Goal: Navigation & Orientation: Find specific page/section

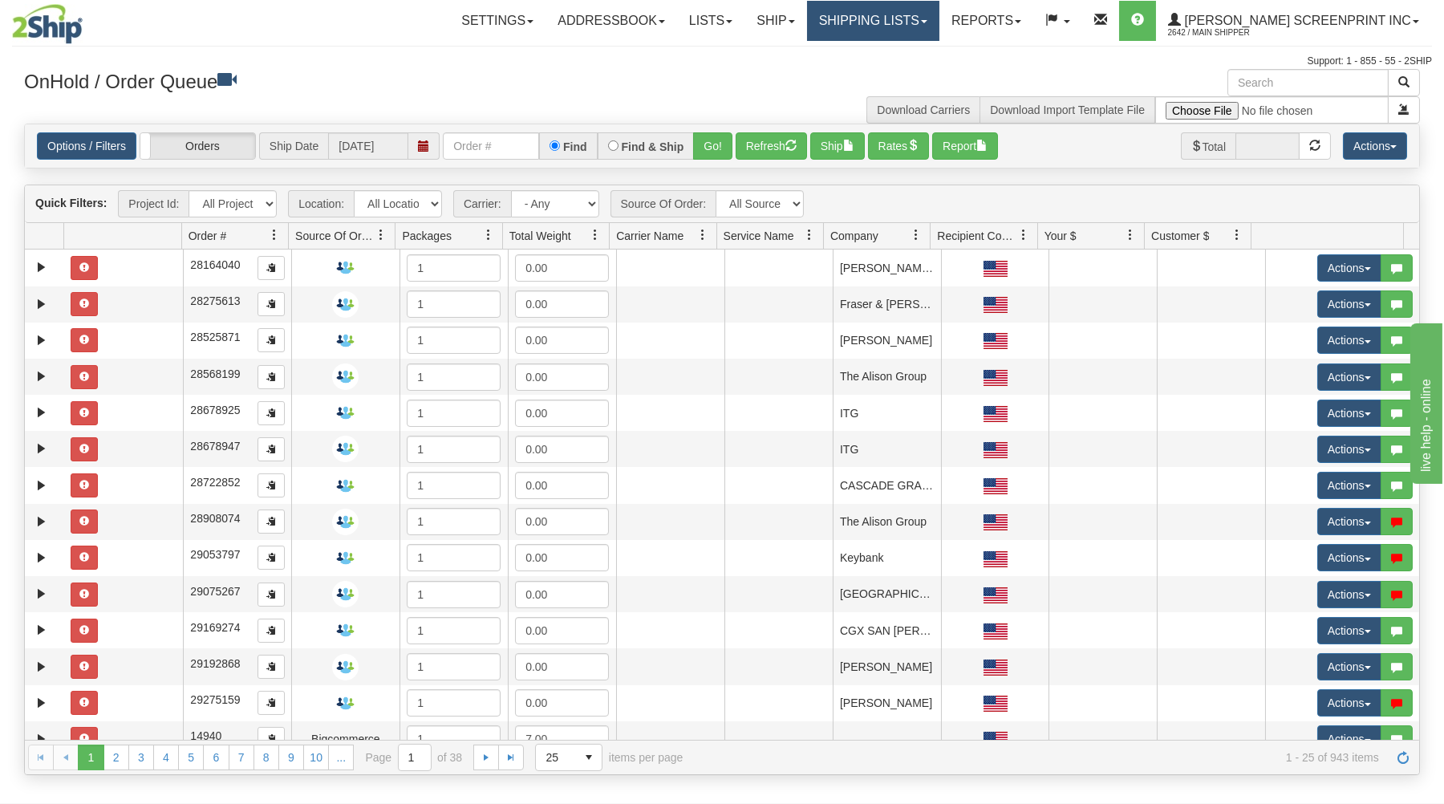
click at [939, 14] on link "Shipping lists" at bounding box center [873, 21] width 132 height 40
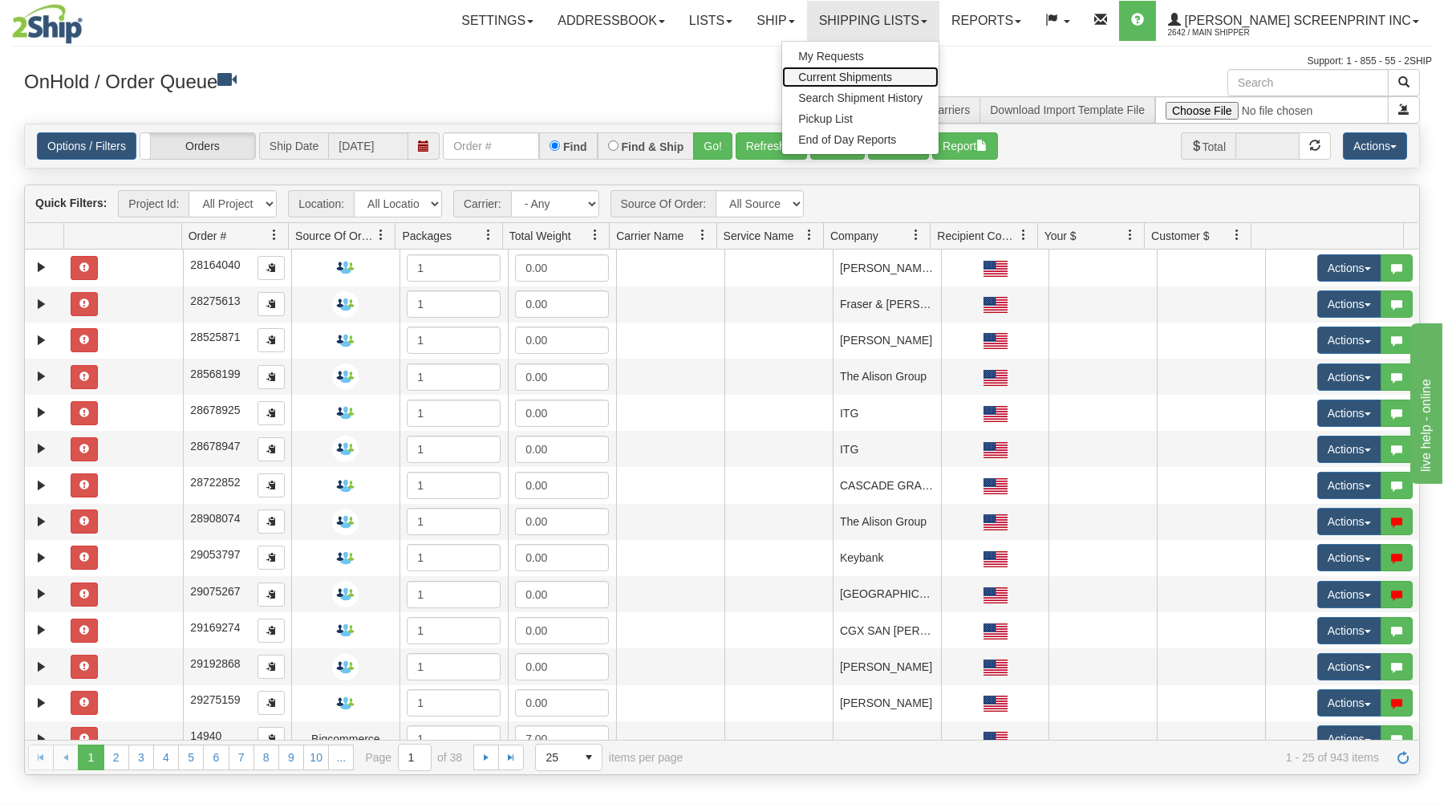
click at [892, 72] on span "Current Shipments" at bounding box center [845, 77] width 94 height 13
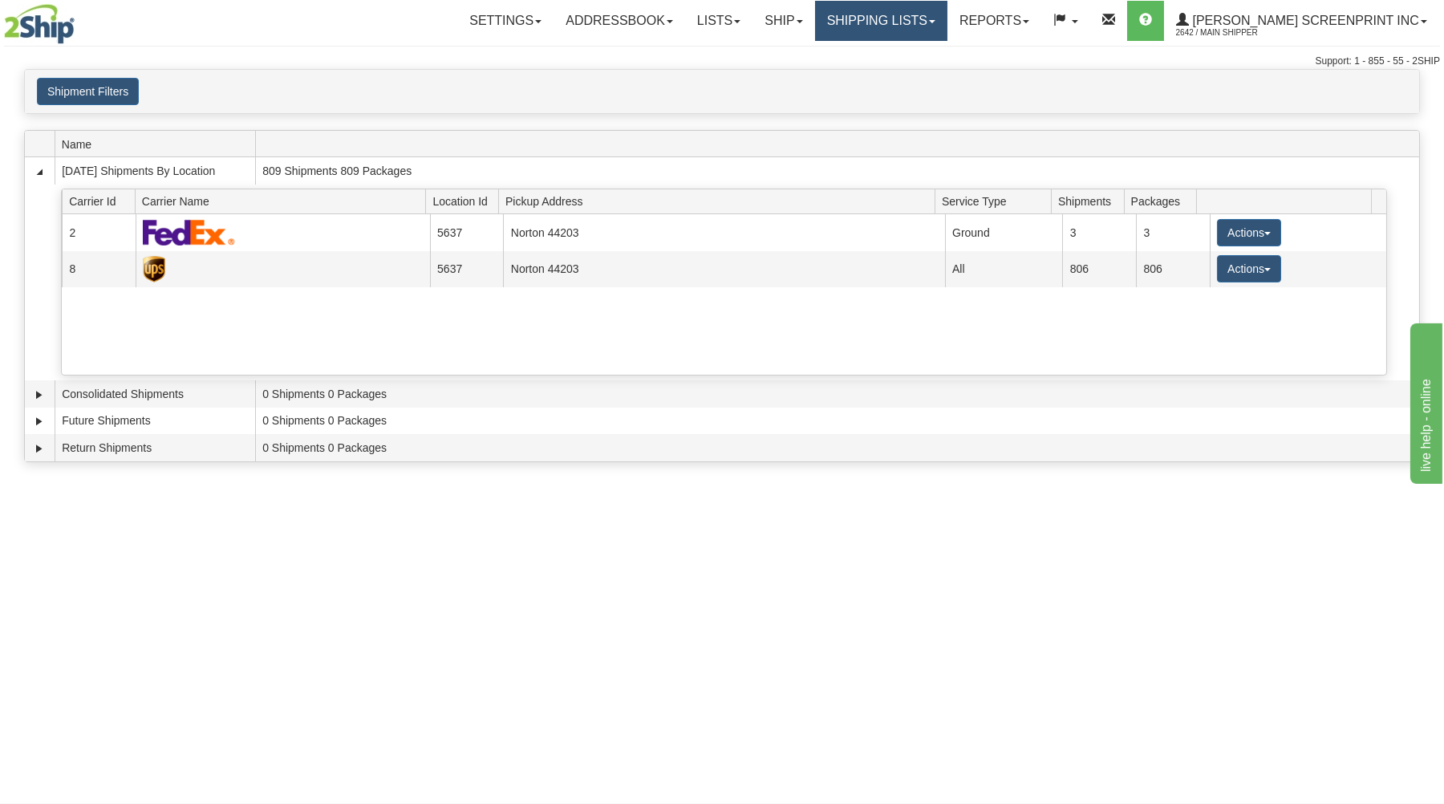
click at [919, 25] on link "Shipping lists" at bounding box center [881, 21] width 132 height 40
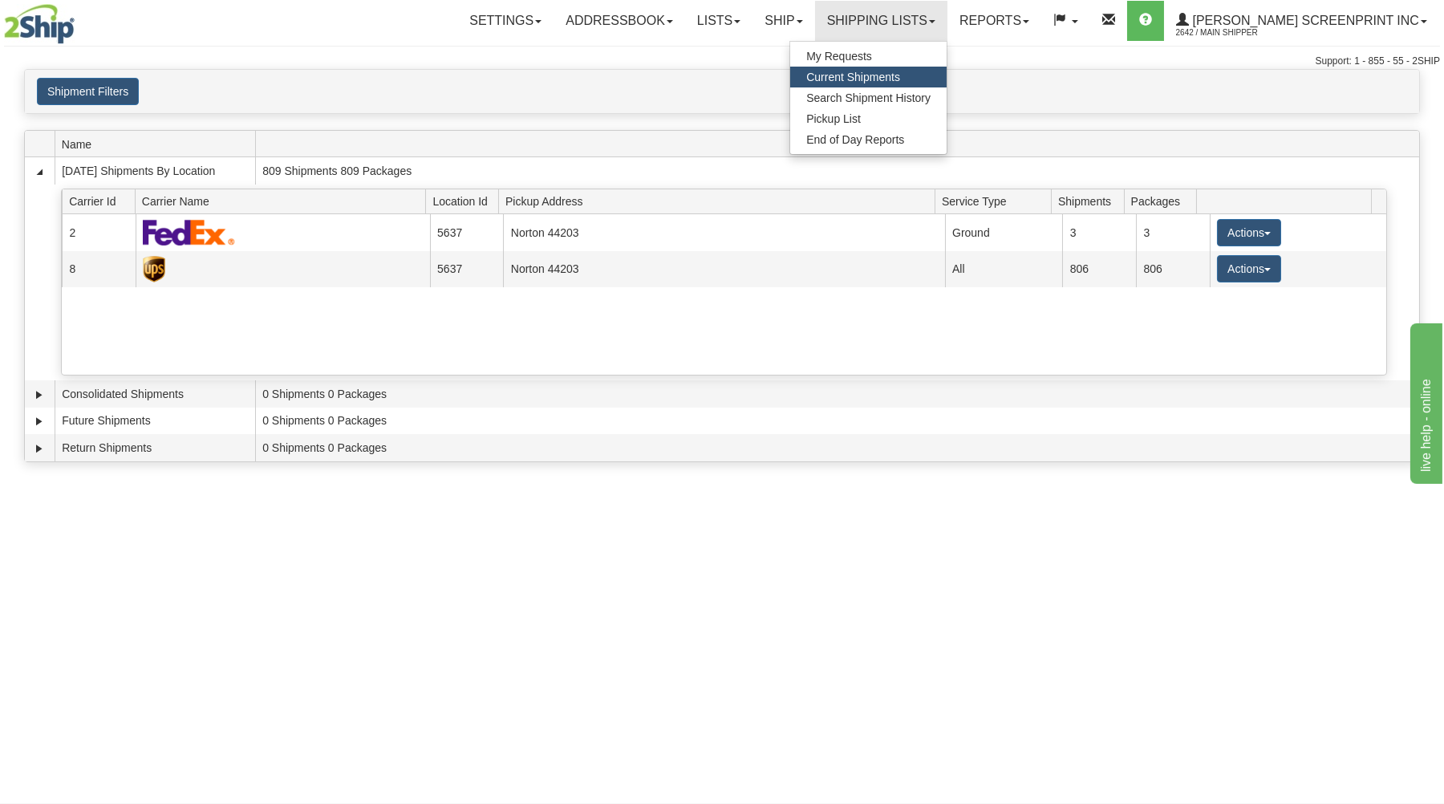
click at [436, 13] on div "Settings Shipping Preferences Fields Preferences New Store Connections Addressb…" at bounding box center [847, 21] width 1183 height 40
